Goal: Task Accomplishment & Management: Complete application form

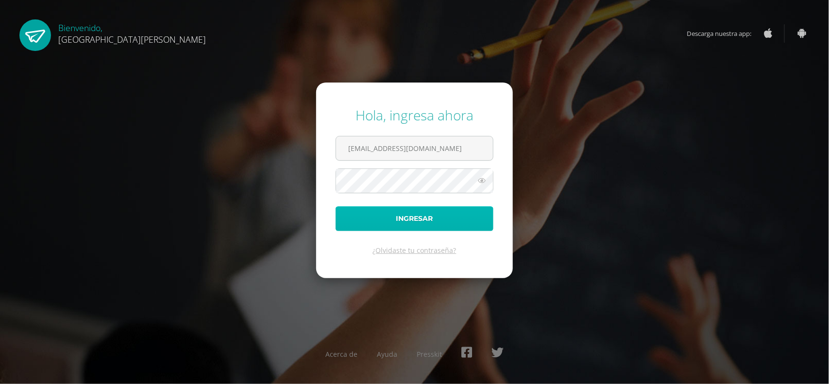
click at [419, 215] on button "Ingresar" at bounding box center [415, 218] width 158 height 25
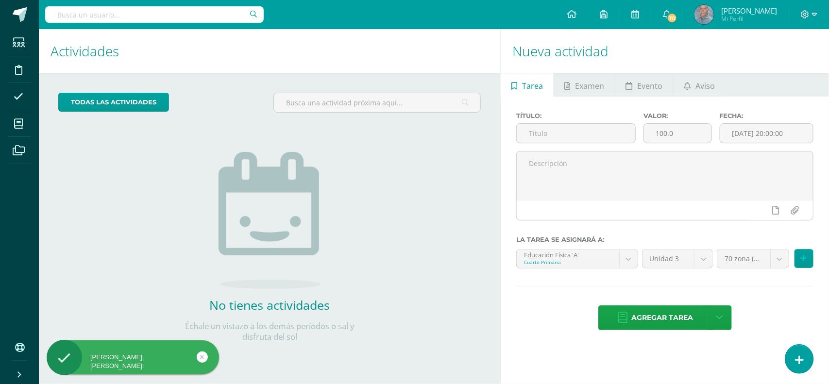
click at [800, 355] on icon at bounding box center [799, 359] width 9 height 11
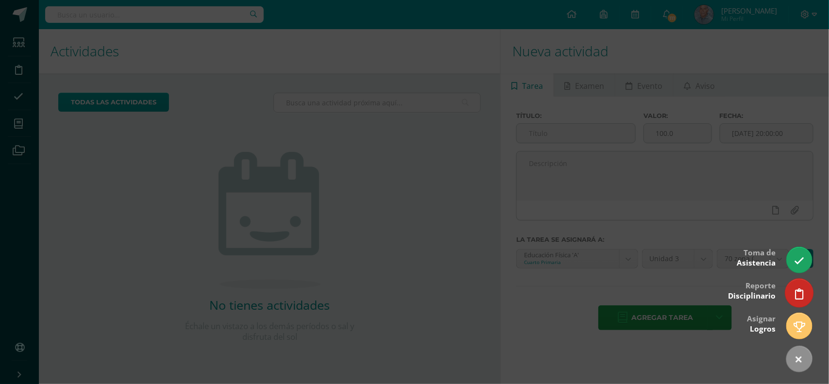
click at [797, 292] on icon at bounding box center [799, 293] width 9 height 11
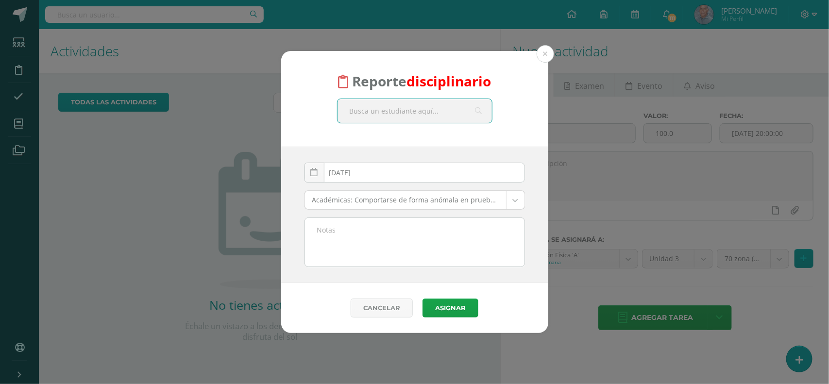
click at [416, 116] on input "text" at bounding box center [414, 111] width 154 height 24
type input "marisabel reyes"
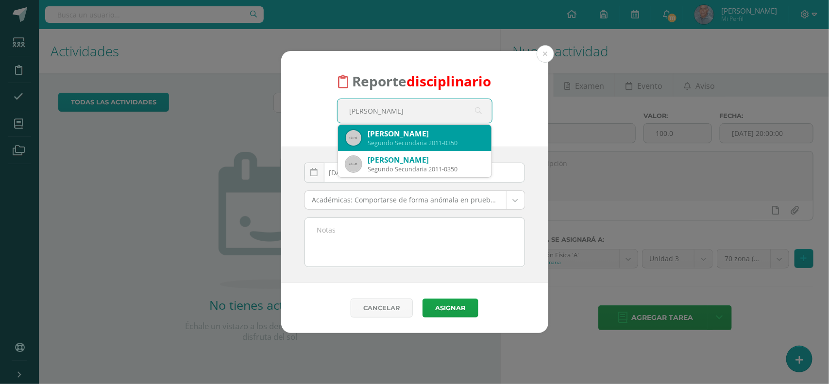
click at [437, 137] on div "Marisabel Reyes Azurdia" at bounding box center [426, 134] width 116 height 10
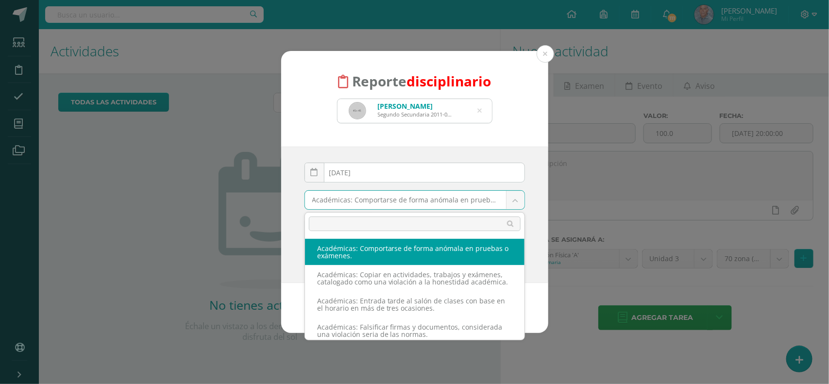
click at [513, 198] on body "Reporte disciplinario Marisabel Reyes Azurdia Segundo Secundaria 2011-0350 mari…" at bounding box center [414, 192] width 829 height 384
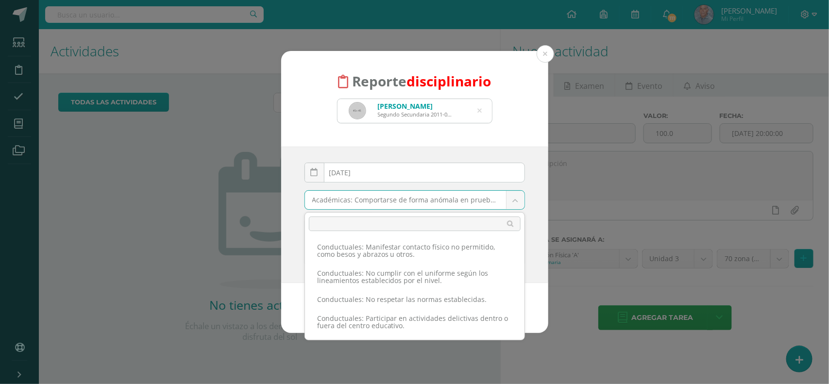
scroll to position [635, 0]
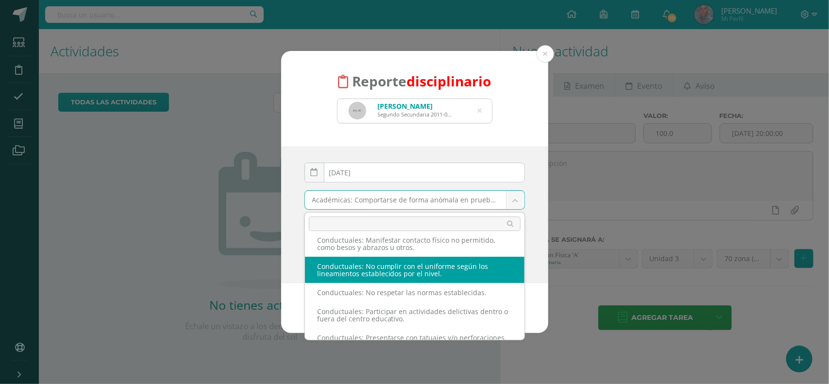
select select "37"
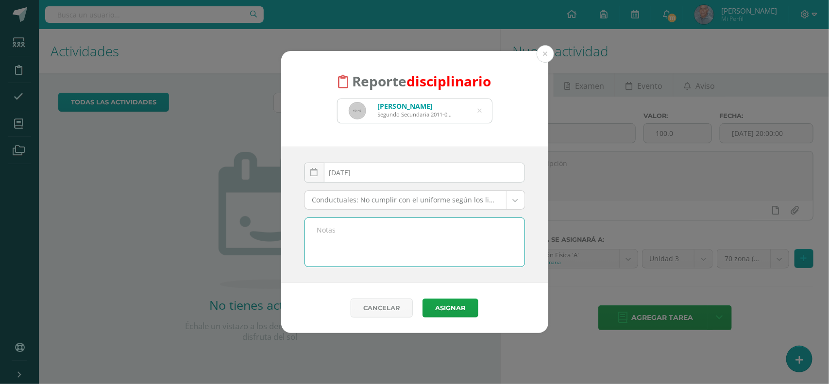
click at [332, 227] on textarea at bounding box center [414, 242] width 219 height 49
type textarea "Por no venir con el uniforme de educación fisica"
click at [445, 312] on button "Asignar" at bounding box center [450, 308] width 56 height 19
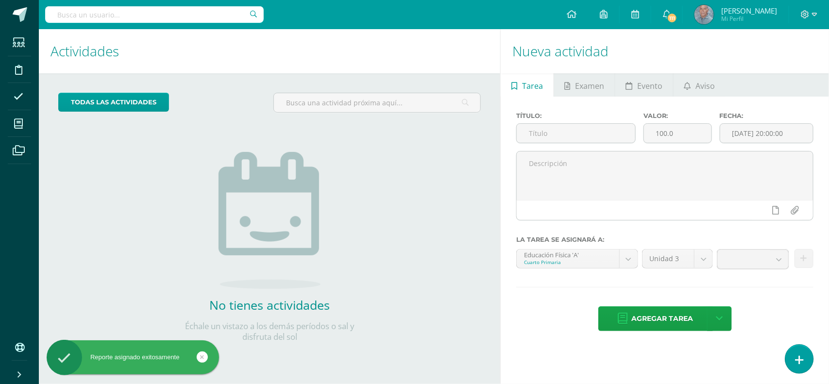
click at [795, 358] on icon at bounding box center [799, 359] width 9 height 11
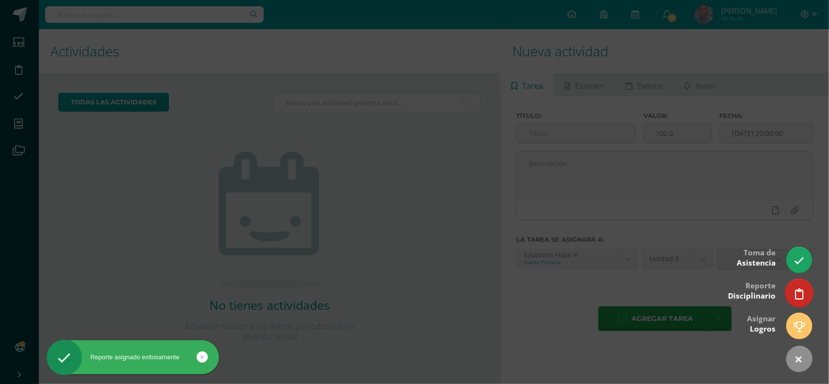
click at [798, 284] on link at bounding box center [799, 293] width 28 height 28
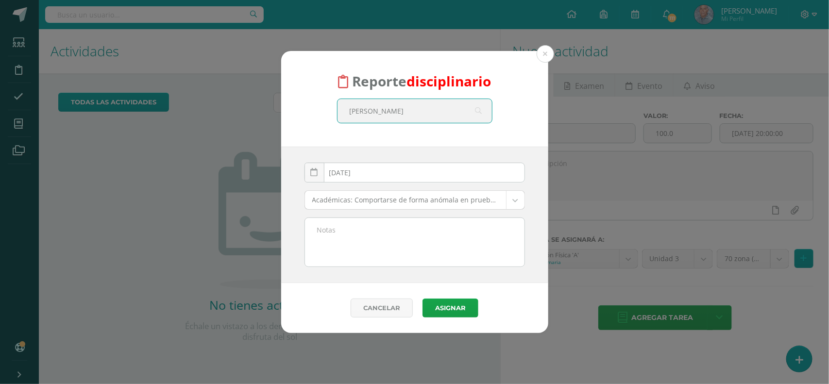
type input "Maria Fernanda Dubon"
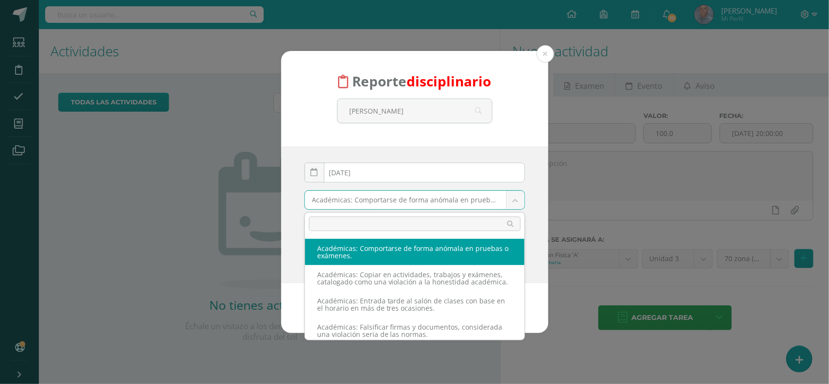
click at [515, 200] on body "Reporte disciplinario Maria Fernanda Dubon 2025-08-12 August, 2025 Mo Tu We Th …" at bounding box center [414, 192] width 829 height 384
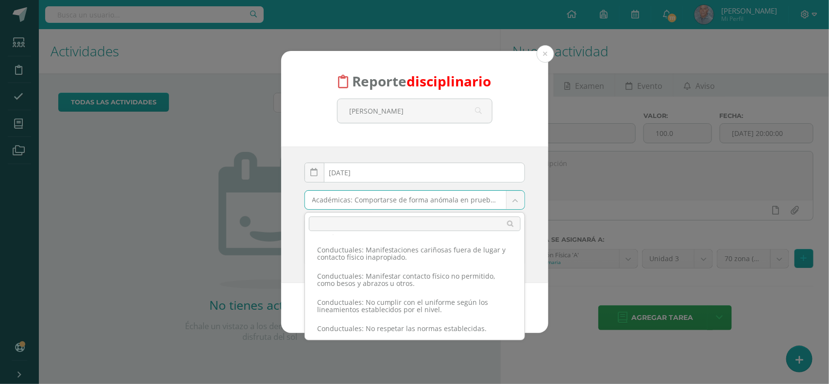
scroll to position [610, 0]
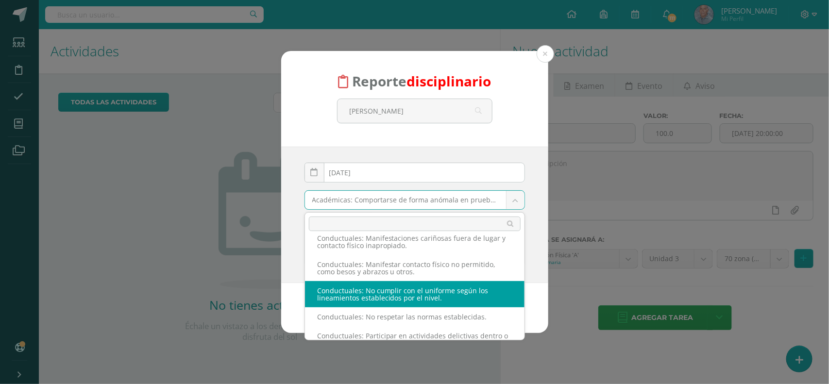
select select "37"
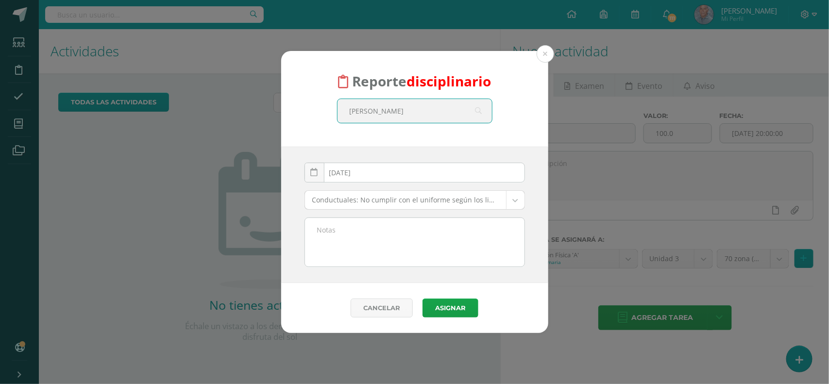
click at [428, 107] on input "Maria Fernanda Dubon" at bounding box center [414, 111] width 154 height 24
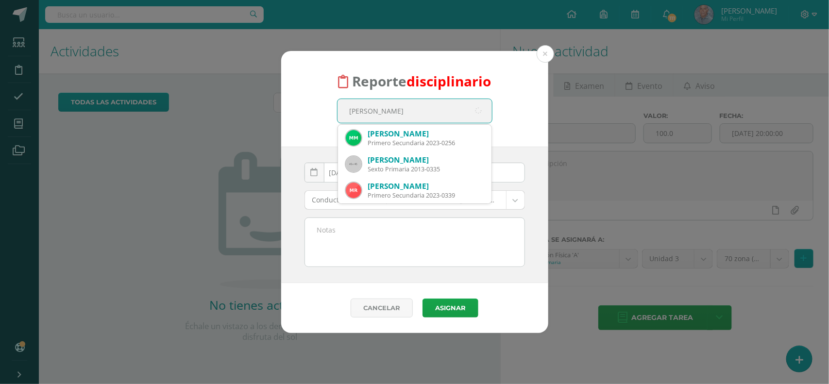
type input "Maria Fernanda Dubon"
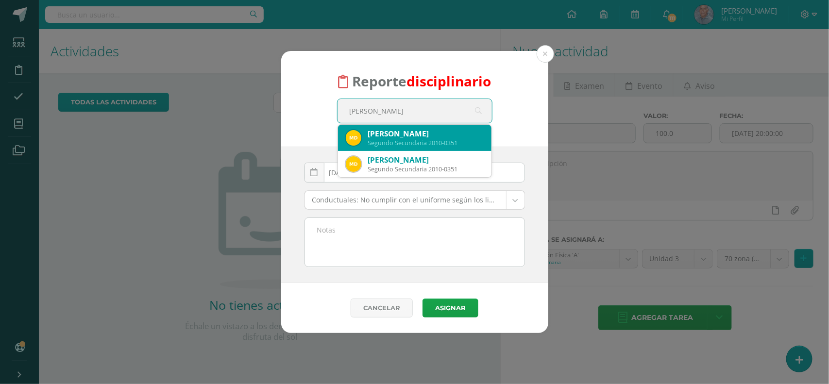
click at [435, 135] on div "María Fernanda Dubón López" at bounding box center [426, 134] width 116 height 10
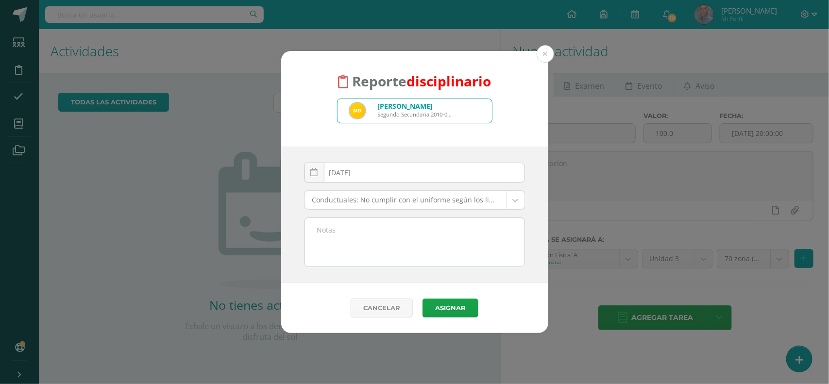
click at [357, 232] on textarea at bounding box center [414, 242] width 219 height 49
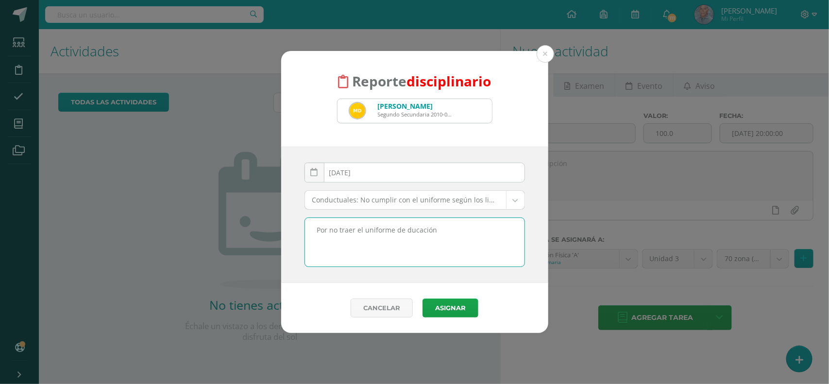
click at [404, 231] on textarea "Por no traer el uniforme de ducación" at bounding box center [414, 242] width 219 height 49
click at [443, 229] on textarea "Por no traer el uniforme de educación" at bounding box center [414, 242] width 219 height 49
type textarea "Por no traer el uniforme de educación Fisica"
click at [445, 304] on button "Asignar" at bounding box center [450, 308] width 56 height 19
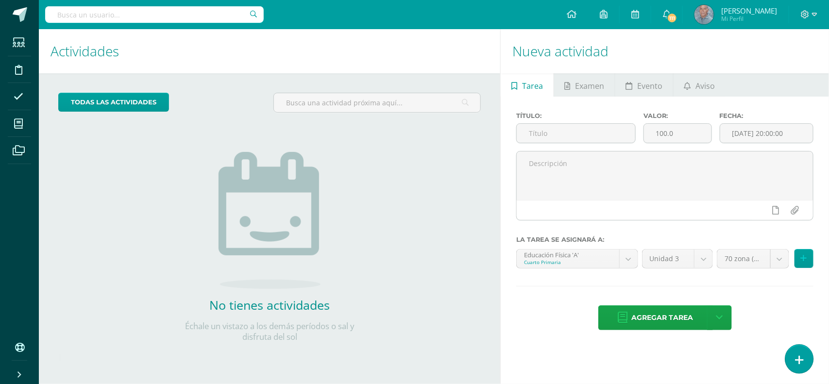
click at [801, 359] on icon at bounding box center [799, 359] width 9 height 11
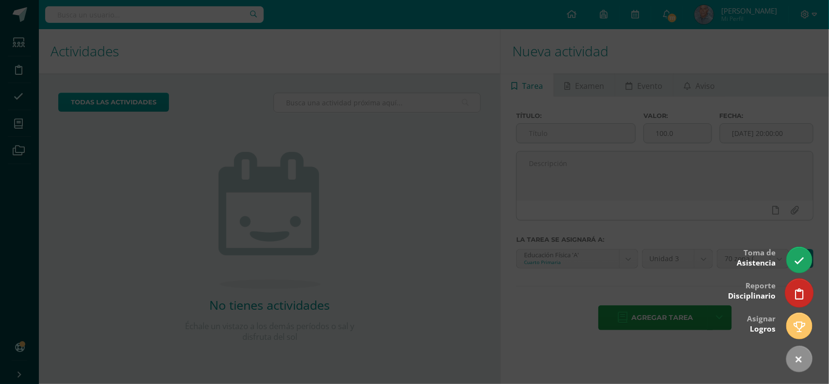
click at [800, 295] on icon at bounding box center [799, 293] width 9 height 11
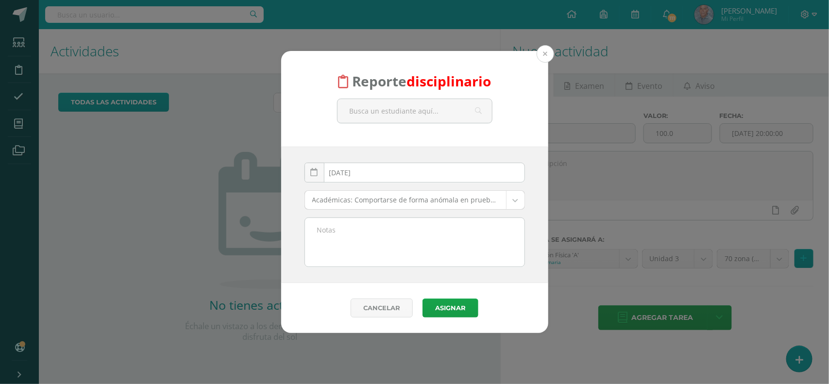
click at [542, 50] on button at bounding box center [545, 53] width 17 height 17
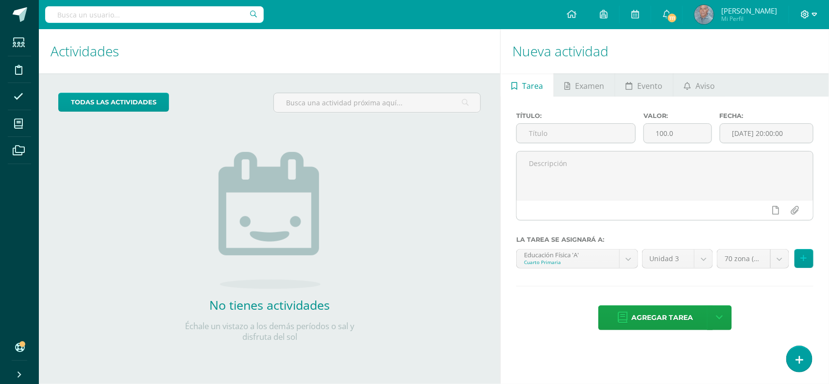
click at [814, 11] on icon at bounding box center [814, 14] width 5 height 9
click at [772, 65] on span "Cerrar sesión" at bounding box center [784, 66] width 44 height 9
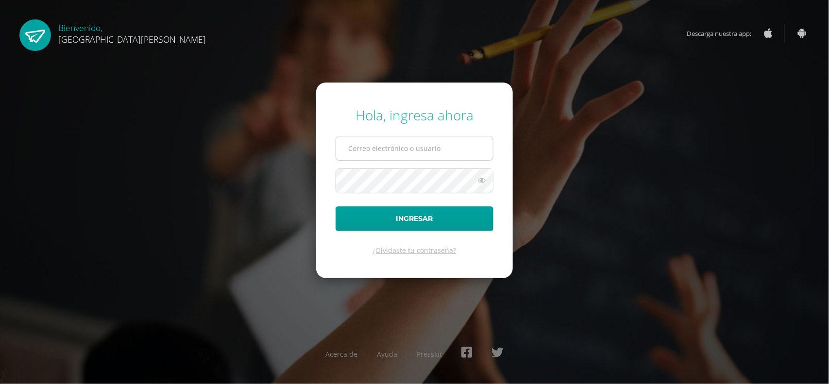
click at [452, 150] on input "text" at bounding box center [414, 148] width 157 height 24
type input "[EMAIL_ADDRESS][DOMAIN_NAME]"
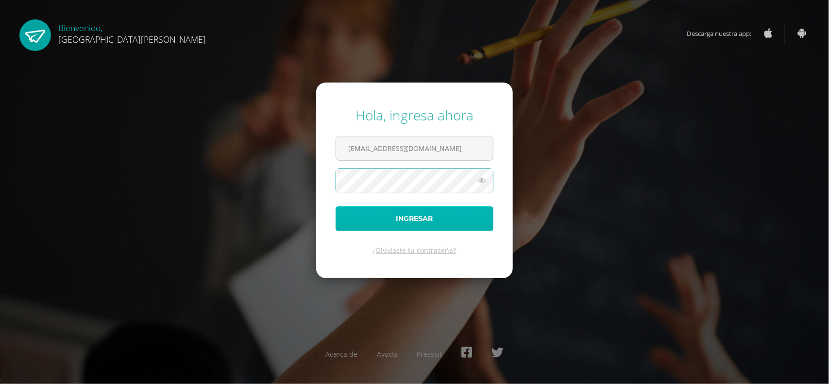
click at [414, 221] on button "Ingresar" at bounding box center [415, 218] width 158 height 25
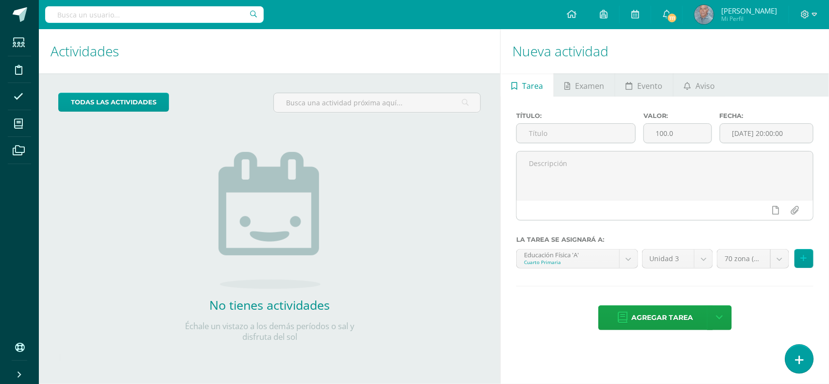
click at [800, 362] on icon at bounding box center [799, 359] width 9 height 11
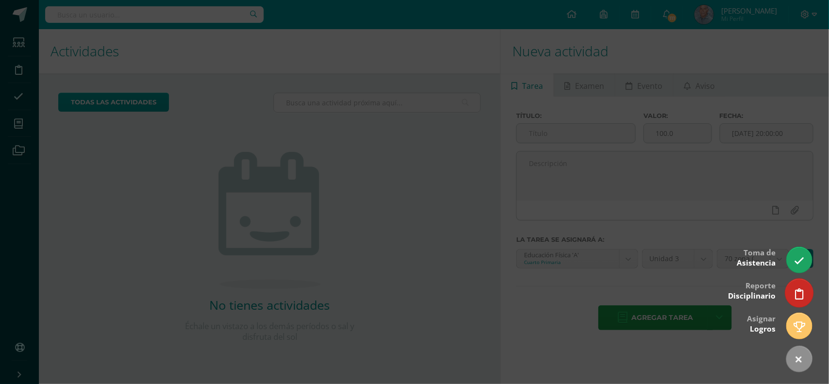
click at [796, 290] on icon at bounding box center [799, 293] width 9 height 11
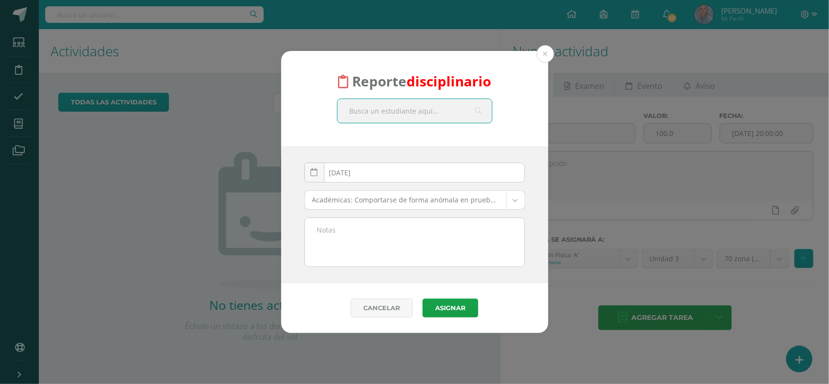
click at [385, 110] on input "text" at bounding box center [414, 111] width 154 height 24
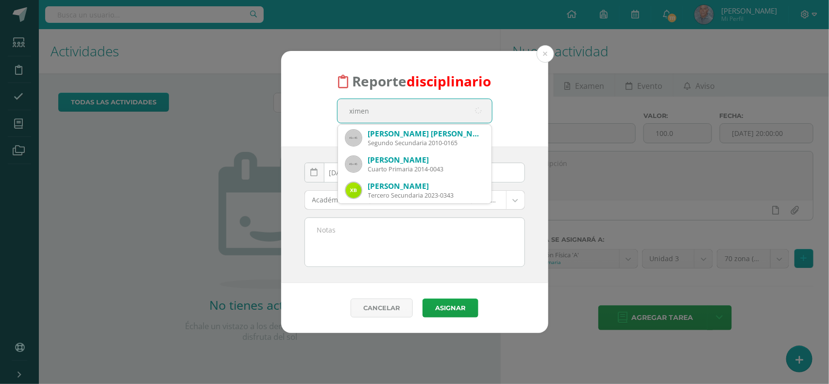
type input "ximena"
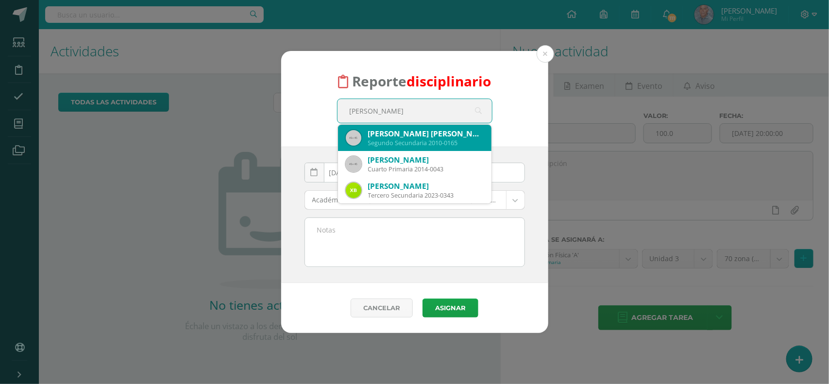
click at [421, 134] on div "Ximena Ubico Santisteban" at bounding box center [426, 134] width 116 height 10
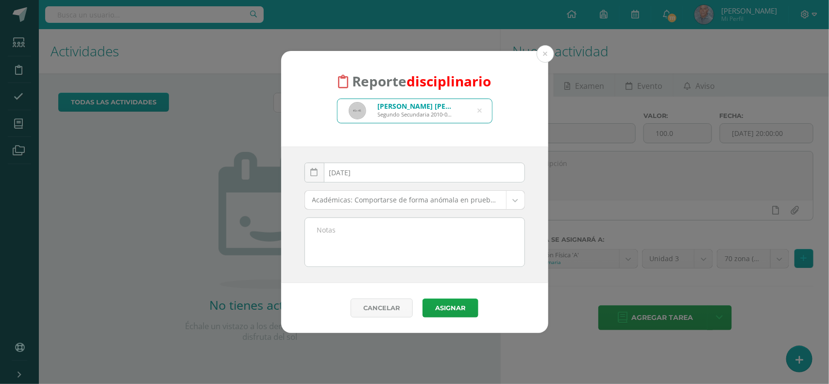
click at [518, 202] on body "Reporte disciplinario Ximena Ubico Santisteban Segundo Secundaria 2010-0165 xim…" at bounding box center [414, 192] width 829 height 384
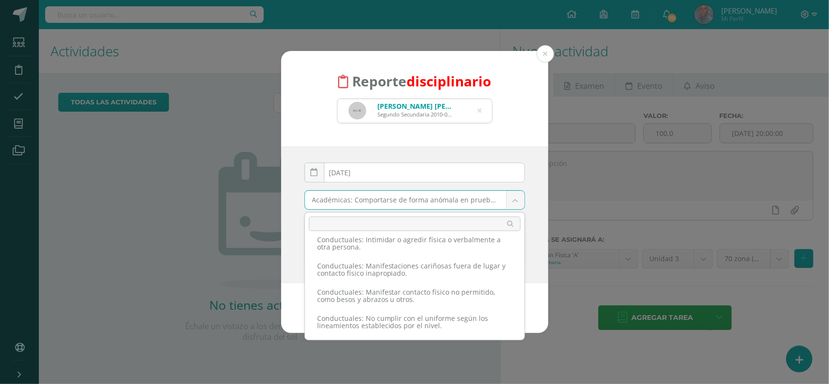
scroll to position [585, 0]
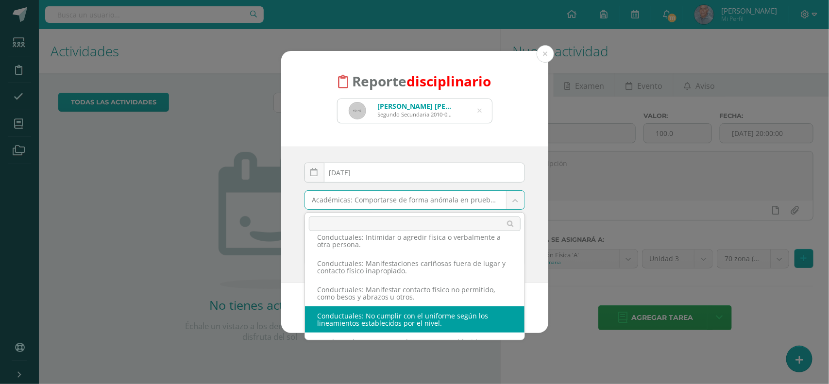
select select "37"
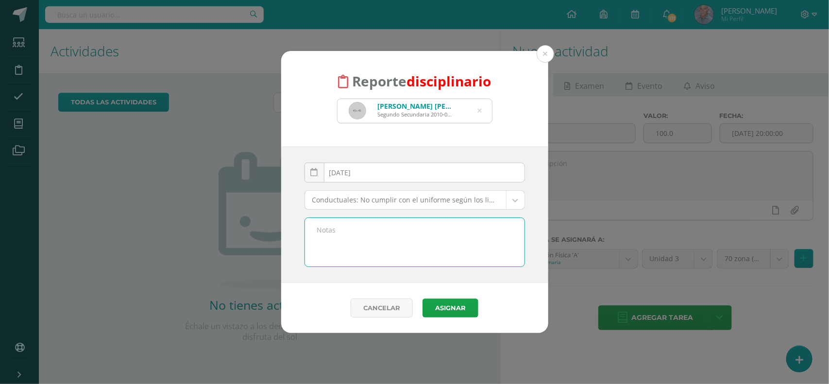
click at [334, 222] on textarea at bounding box center [414, 242] width 219 height 49
type textarea "por no traer el uniforme de educación física"
click at [446, 306] on button "Asignar" at bounding box center [450, 308] width 56 height 19
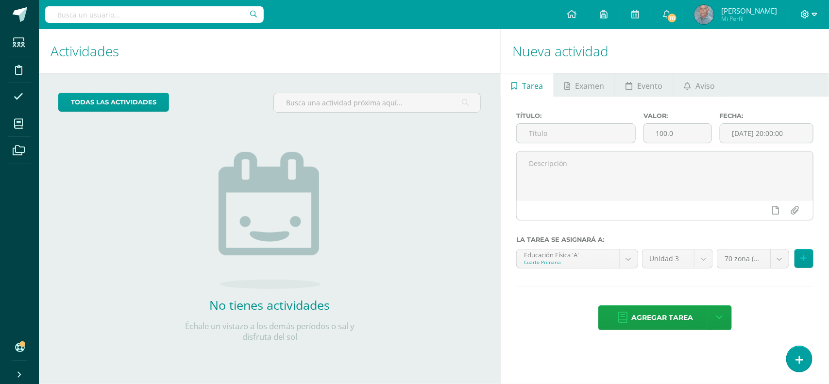
click at [814, 10] on span at bounding box center [809, 14] width 17 height 11
click at [768, 68] on span "Cerrar sesión" at bounding box center [784, 66] width 44 height 9
